Goal: Complete application form

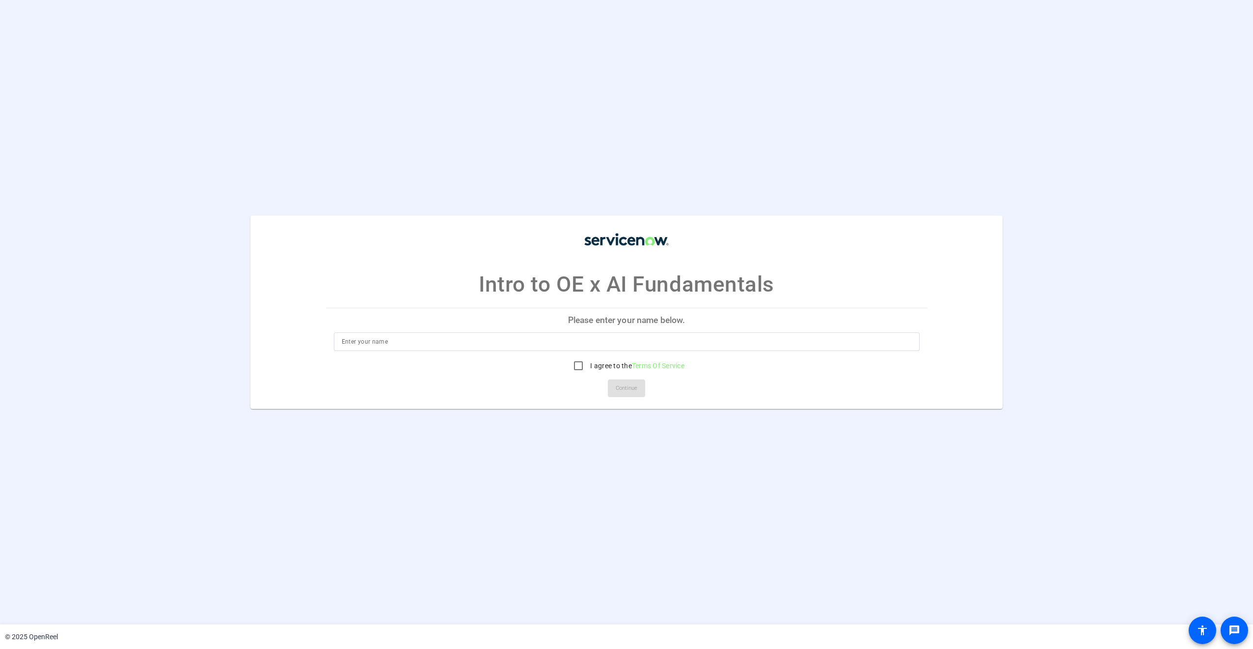
click at [704, 338] on input at bounding box center [627, 342] width 570 height 12
click at [384, 340] on input "[PERSON_NAME]" at bounding box center [627, 342] width 570 height 12
drag, startPoint x: 384, startPoint y: 340, endPoint x: 390, endPoint y: 342, distance: 6.6
click at [384, 340] on input "[PERSON_NAME]" at bounding box center [627, 342] width 570 height 12
type input "[PERSON_NAME]"
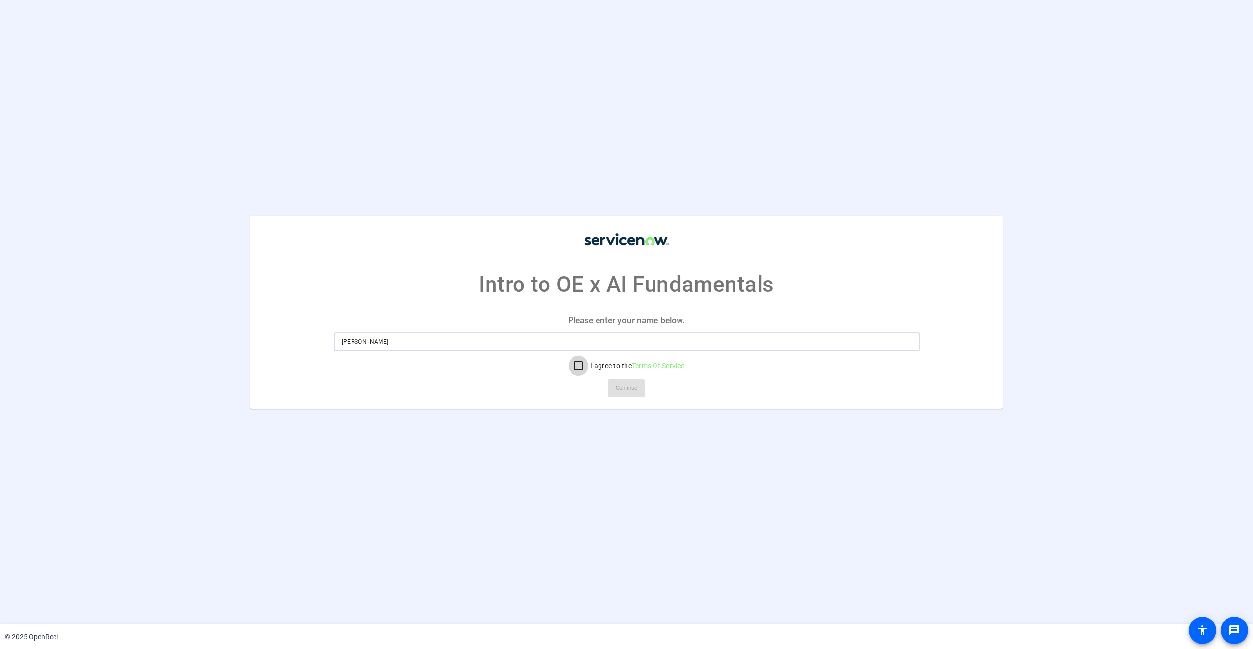
click at [572, 368] on input "I agree to the Terms Of Service" at bounding box center [579, 366] width 20 height 20
checkbox input "true"
click at [622, 389] on span "Continue" at bounding box center [627, 388] width 22 height 15
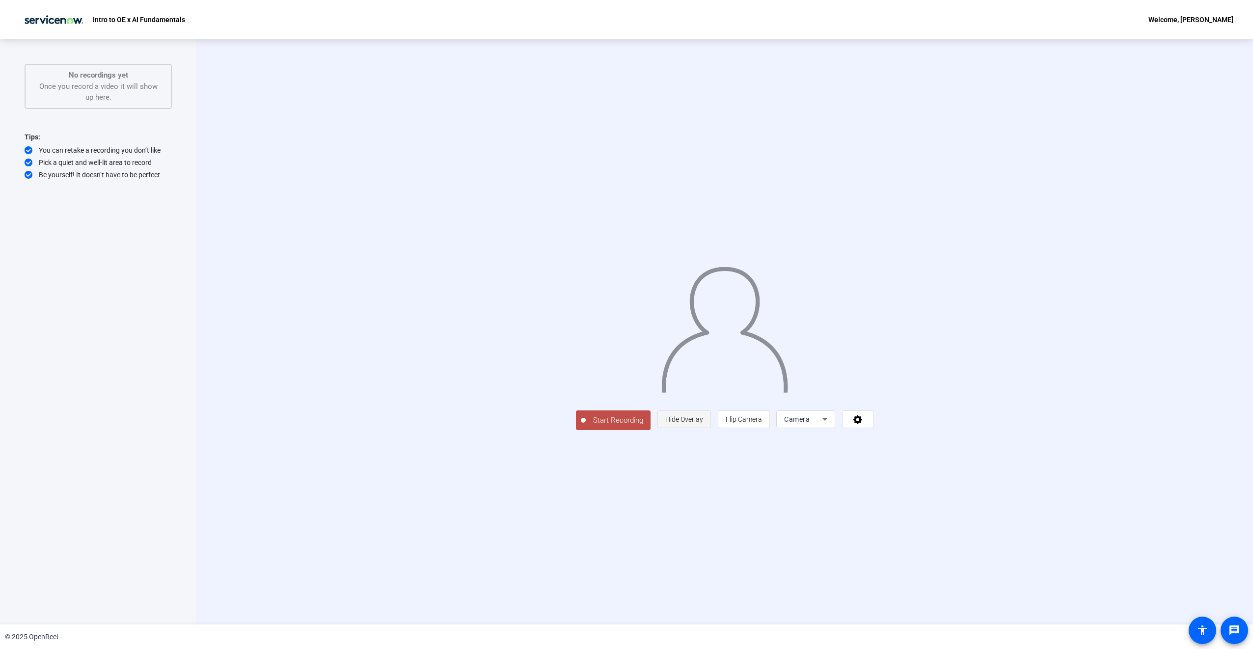
click at [703, 423] on span "Hide Overlay" at bounding box center [684, 419] width 38 height 8
click at [764, 424] on span "Flip Camera" at bounding box center [745, 420] width 36 height 8
click at [705, 424] on span "Show Overlay" at bounding box center [683, 420] width 41 height 8
click at [703, 423] on span "Hide Overlay" at bounding box center [684, 419] width 38 height 8
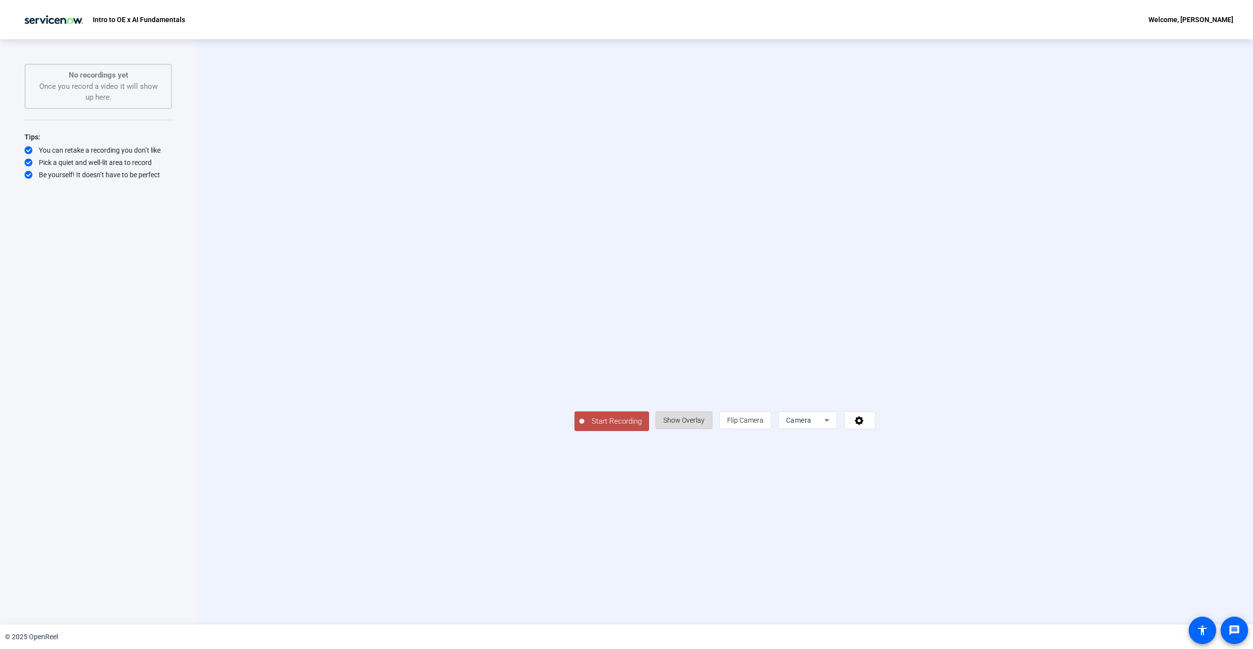
click at [705, 424] on span "Show Overlay" at bounding box center [683, 420] width 41 height 8
click at [810, 423] on span "Camera" at bounding box center [797, 419] width 26 height 8
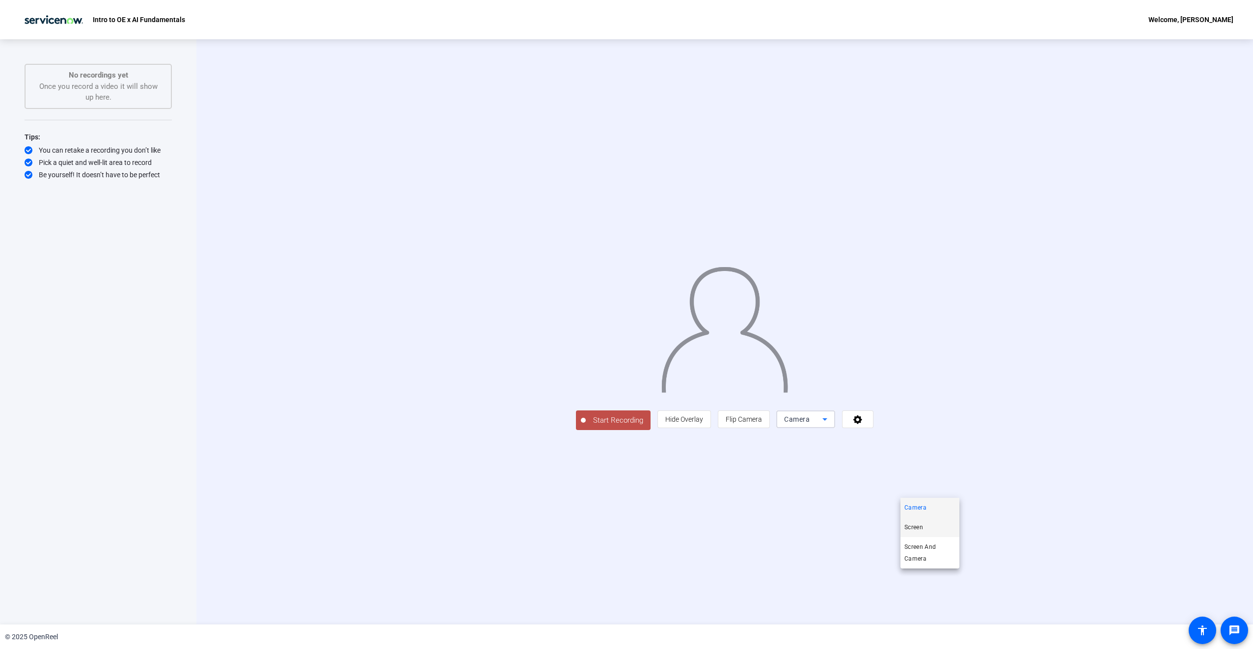
click at [925, 524] on mat-option "Screen" at bounding box center [930, 528] width 59 height 20
